Goal: Information Seeking & Learning: Learn about a topic

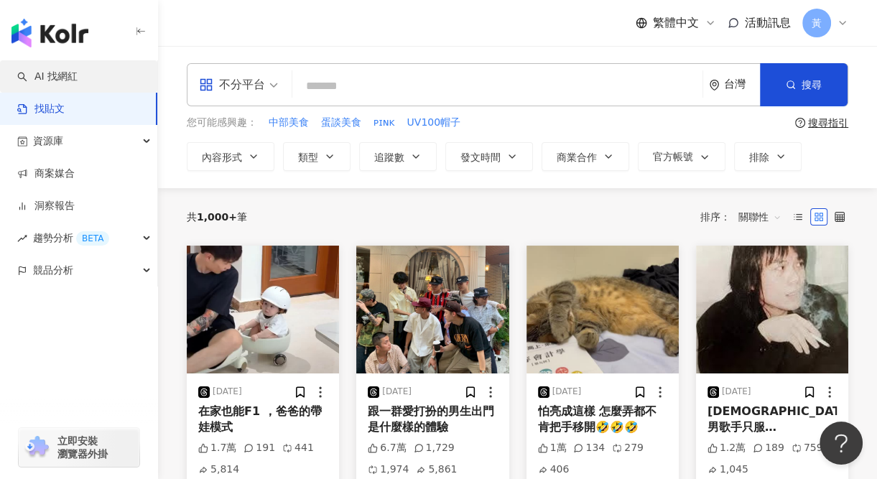
click at [69, 83] on link "AI 找網紅" at bounding box center [47, 77] width 60 height 14
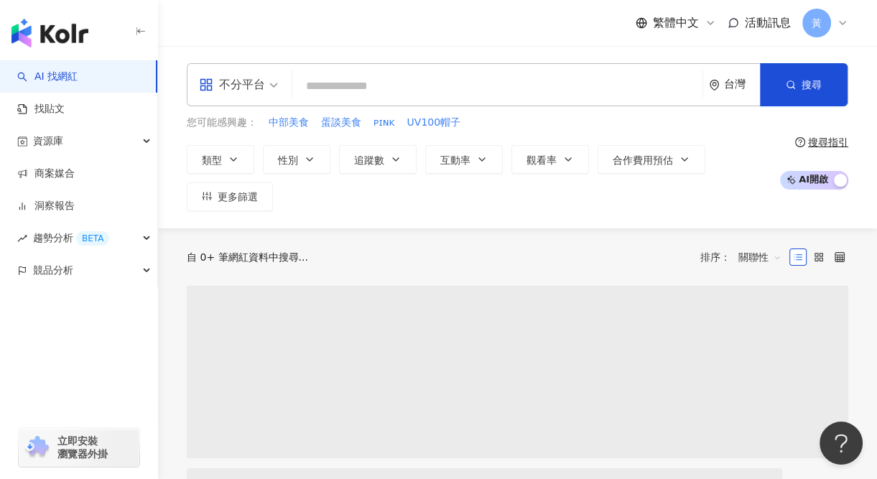
type input "*"
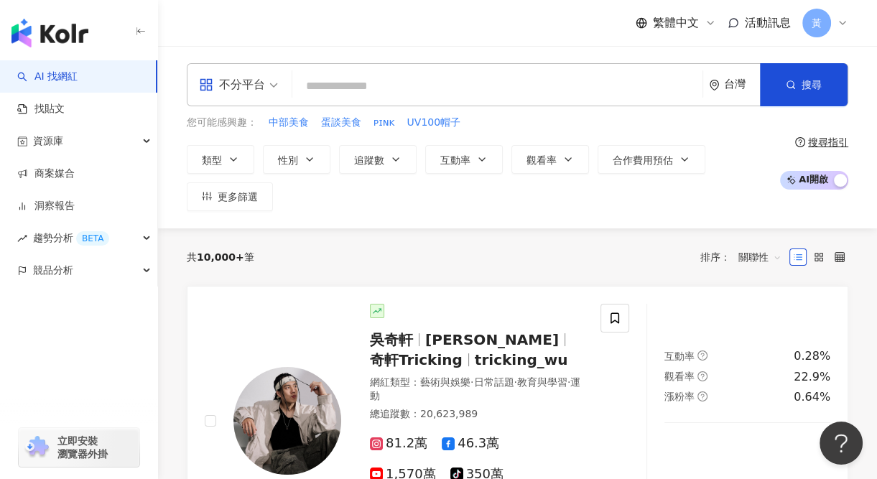
type input "**********"
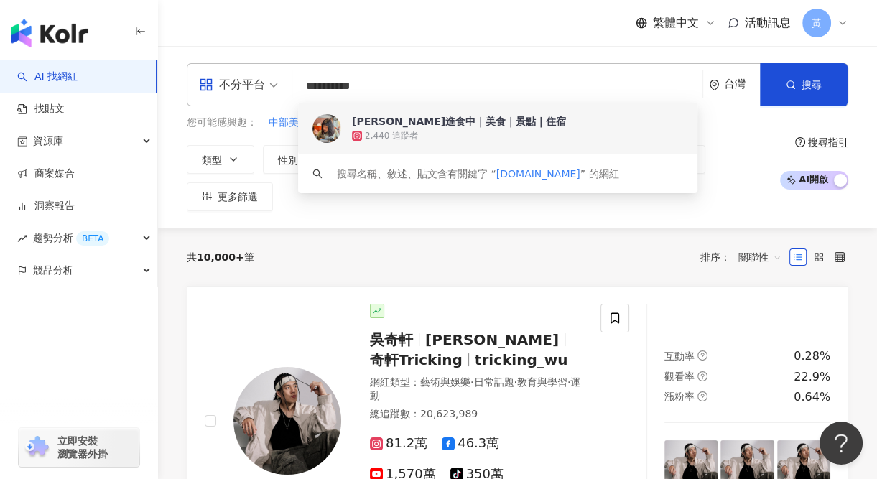
click at [388, 139] on div "2,440 追蹤者" at bounding box center [391, 136] width 53 height 12
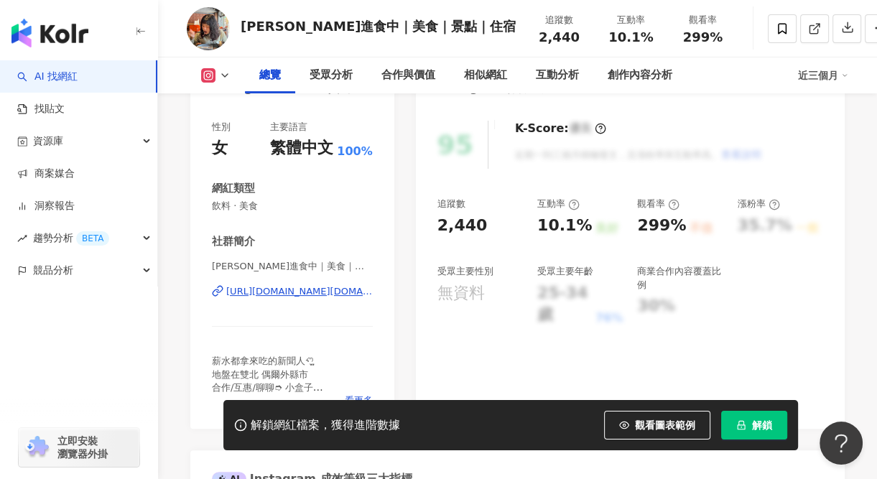
click at [764, 431] on span "解鎖" at bounding box center [762, 424] width 20 height 11
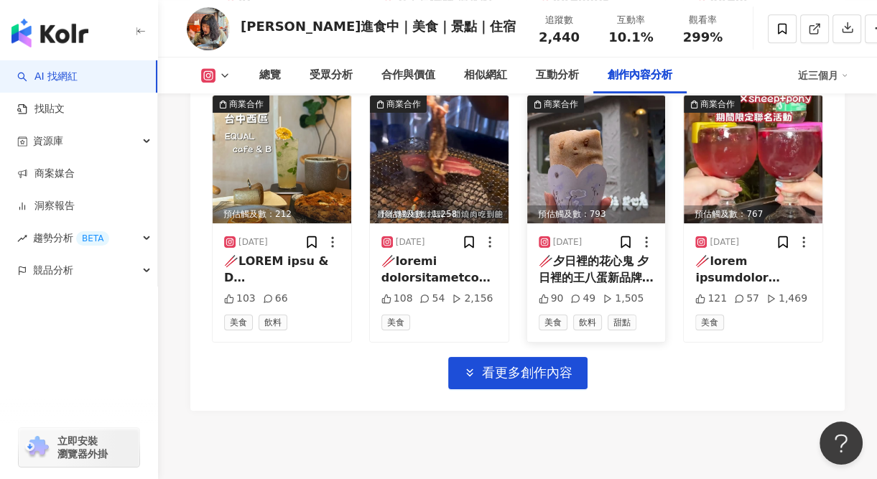
scroll to position [5075, 0]
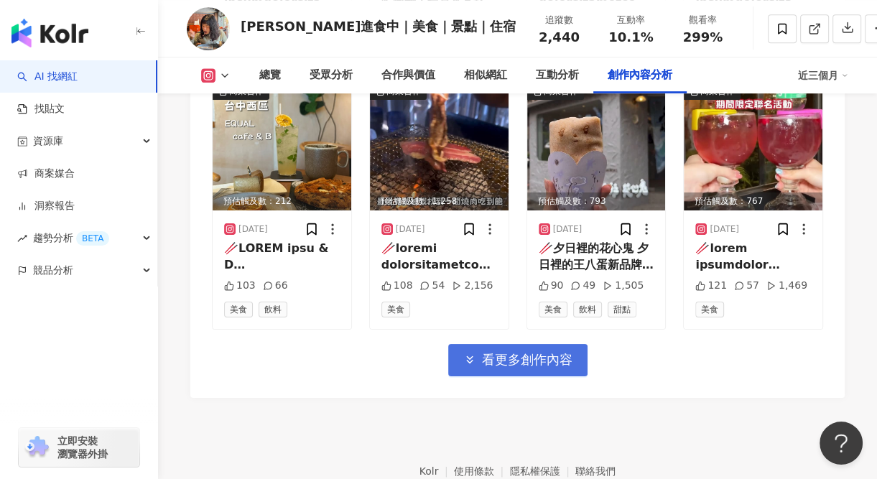
click at [519, 344] on button "看更多創作內容" at bounding box center [517, 360] width 139 height 32
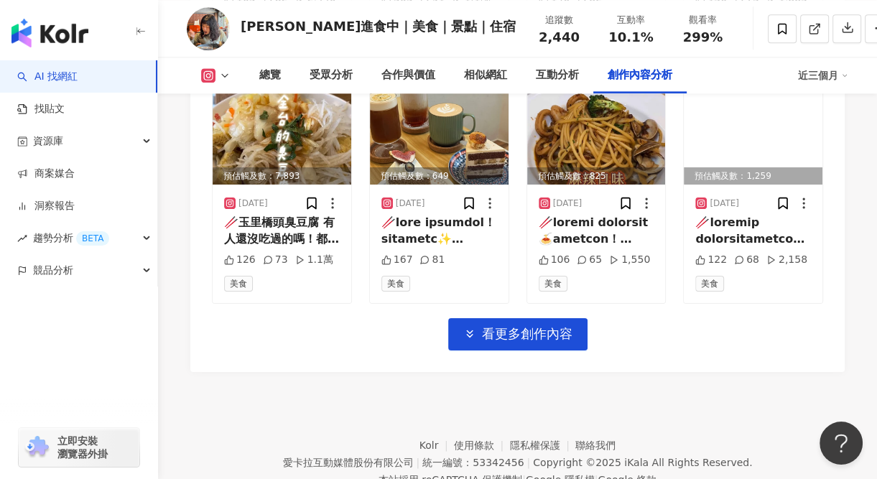
scroll to position [5889, 0]
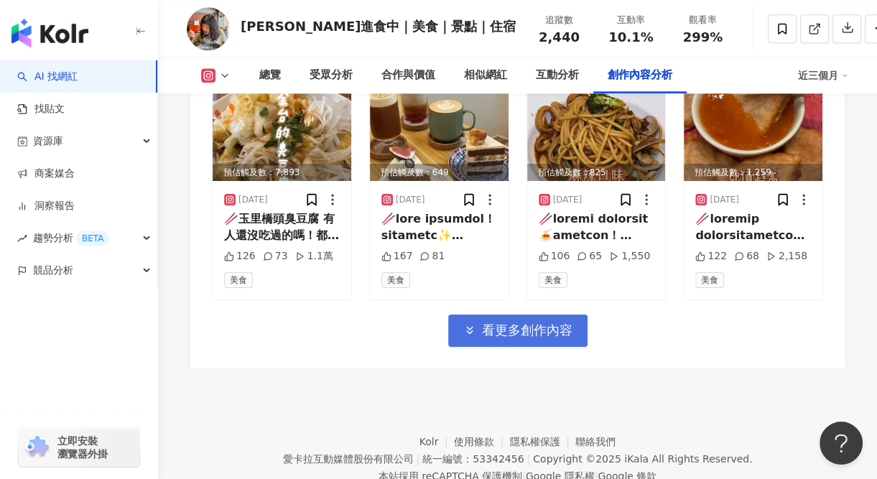
click at [531, 322] on span "看更多創作內容" at bounding box center [527, 330] width 90 height 16
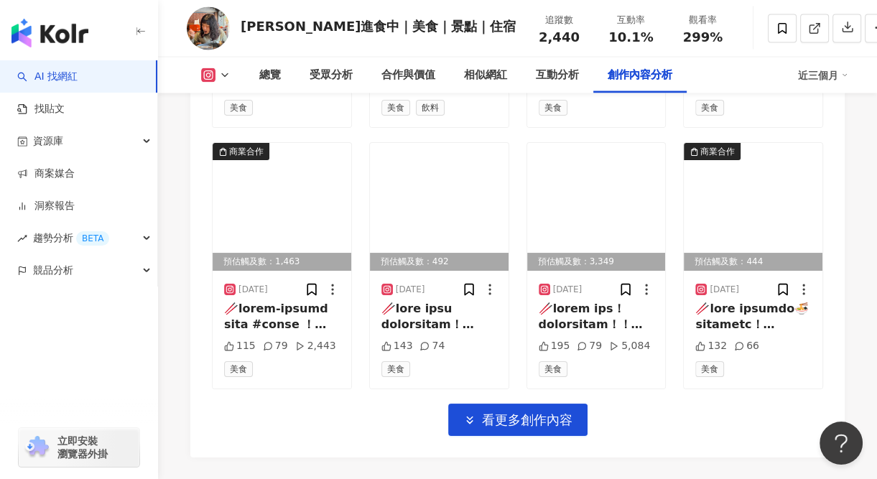
scroll to position [6631, 0]
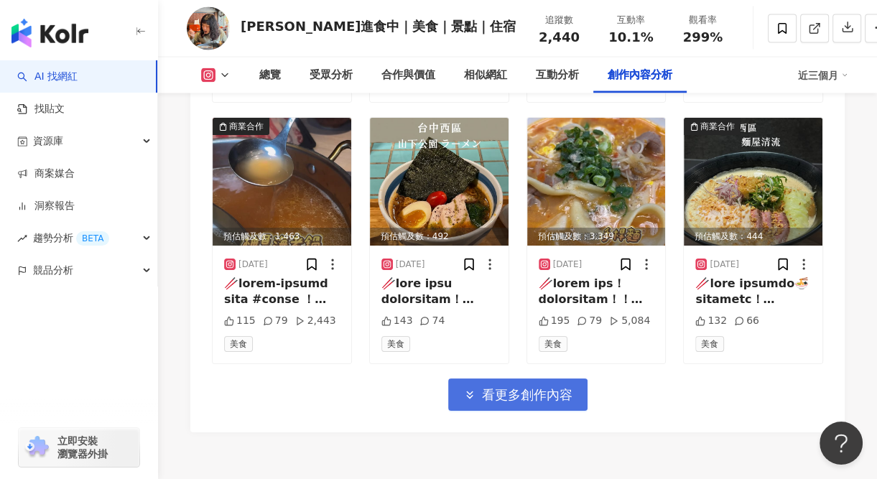
click at [526, 378] on button "看更多創作內容" at bounding box center [517, 394] width 139 height 32
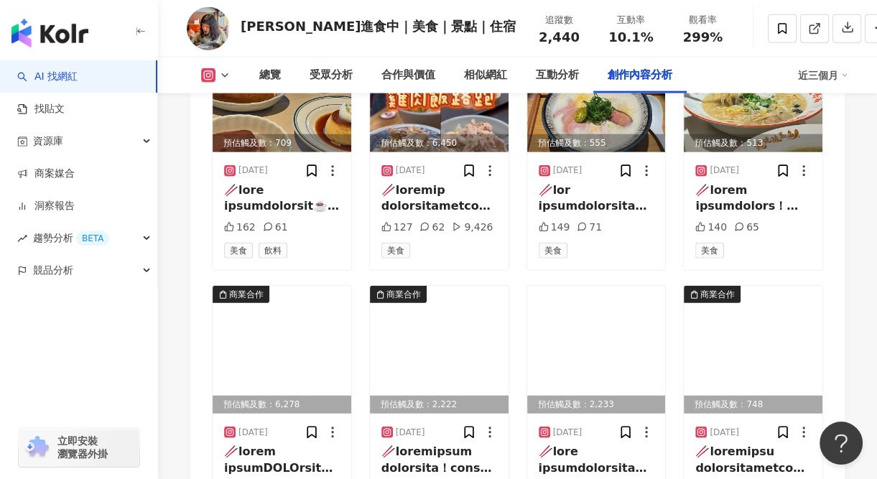
scroll to position [7254, 0]
